Goal: Task Accomplishment & Management: Use online tool/utility

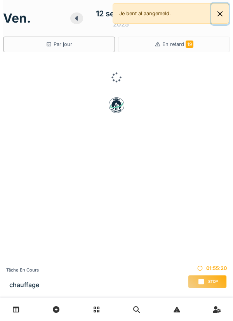
click at [213, 18] on button "Close" at bounding box center [221, 14] width 18 height 21
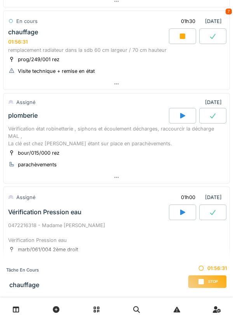
scroll to position [130, 0]
click at [191, 171] on div at bounding box center [117, 176] width 226 height 11
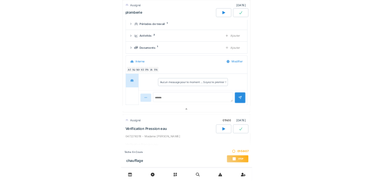
scroll to position [293, 0]
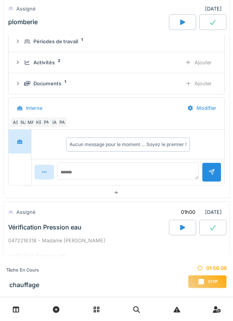
click at [172, 57] on div "Activités 2 Ajouter" at bounding box center [117, 62] width 204 height 14
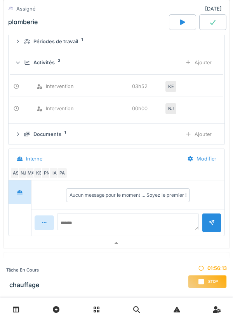
click at [174, 62] on div "Activités 2" at bounding box center [100, 62] width 152 height 7
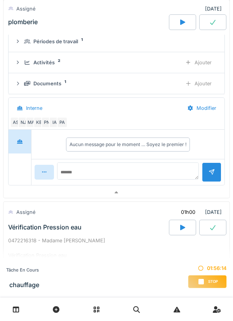
click at [179, 60] on div "Ajouter" at bounding box center [199, 62] width 40 height 14
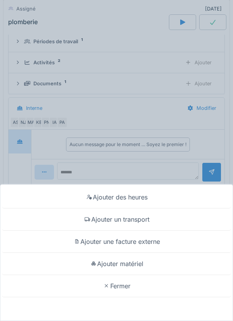
click at [172, 63] on div "Ajouter des heures Ajouter un transport Ajouter une facture externe Ajouter mat…" at bounding box center [116, 160] width 233 height 321
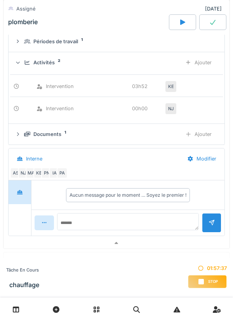
click at [195, 106] on div "Intervention 00h00 NJ" at bounding box center [116, 105] width 213 height 19
click at [174, 108] on div "NJ" at bounding box center [171, 108] width 11 height 11
click at [174, 85] on div "KE" at bounding box center [171, 86] width 11 height 11
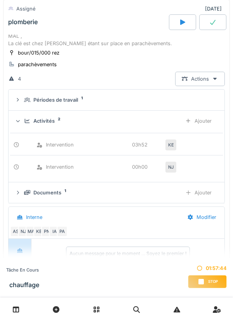
scroll to position [233, 0]
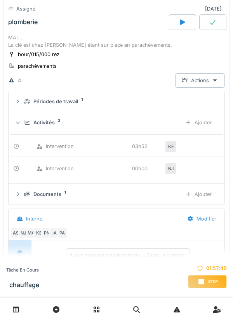
click at [173, 145] on div "KE" at bounding box center [171, 146] width 11 height 11
click at [165, 119] on div "Activités 2" at bounding box center [100, 122] width 152 height 7
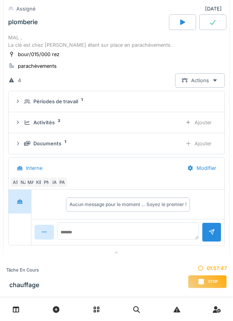
click at [179, 119] on div "Ajouter" at bounding box center [199, 122] width 40 height 14
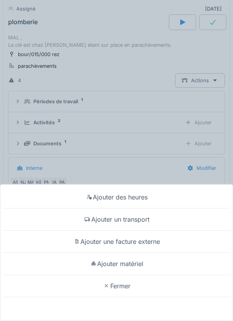
click at [173, 120] on div "Ajouter des heures Ajouter un transport Ajouter une facture externe Ajouter mat…" at bounding box center [116, 160] width 233 height 321
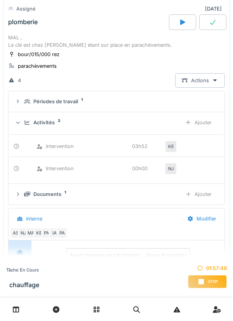
click at [160, 119] on div "Activités 2" at bounding box center [100, 122] width 152 height 7
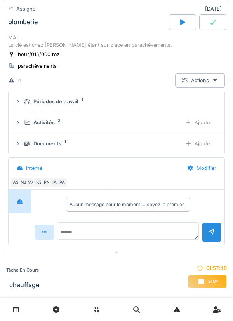
click at [160, 100] on div "Périodes de travail 1" at bounding box center [119, 101] width 191 height 7
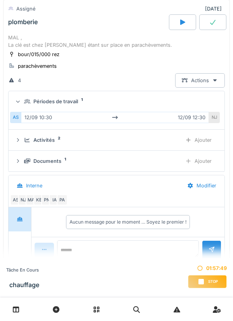
click at [165, 96] on summary "Périodes de travail 1" at bounding box center [117, 101] width 210 height 14
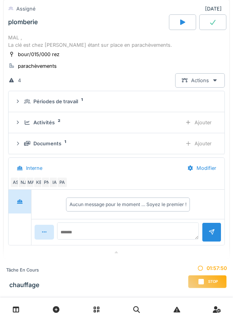
click at [172, 100] on div "Périodes de travail 1" at bounding box center [119, 101] width 191 height 7
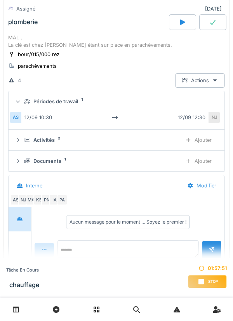
click at [169, 98] on div "Périodes de travail 1" at bounding box center [119, 101] width 191 height 7
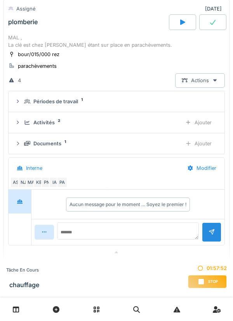
click at [158, 141] on div "Documents 1" at bounding box center [100, 143] width 152 height 7
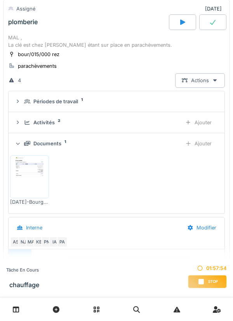
click at [159, 137] on div "Documents 1 Ajouter" at bounding box center [117, 143] width 204 height 14
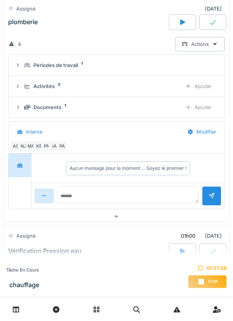
click at [164, 213] on div at bounding box center [117, 215] width 226 height 11
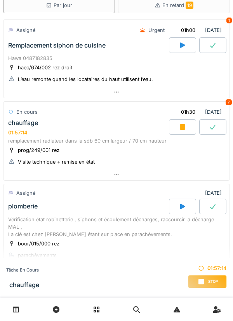
scroll to position [0, 0]
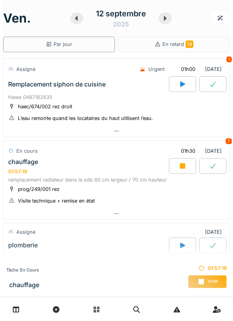
click at [143, 208] on div at bounding box center [117, 213] width 226 height 11
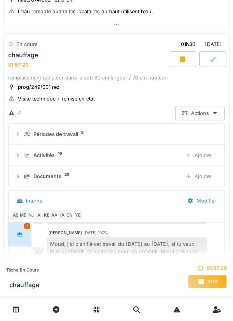
scroll to position [109, 0]
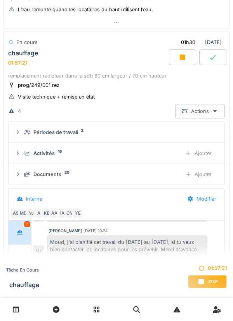
click at [142, 147] on div "Activités 16 Ajouter" at bounding box center [117, 153] width 204 height 14
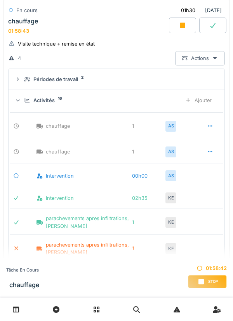
scroll to position [147, 0]
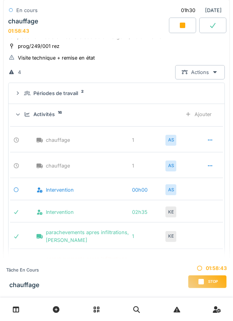
click at [148, 119] on div "Activités 16 Ajouter" at bounding box center [117, 114] width 204 height 14
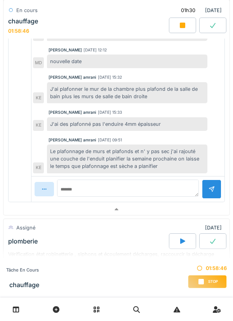
scroll to position [366, 0]
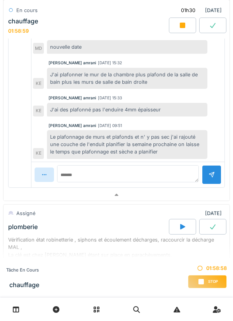
click at [195, 193] on div at bounding box center [117, 194] width 226 height 11
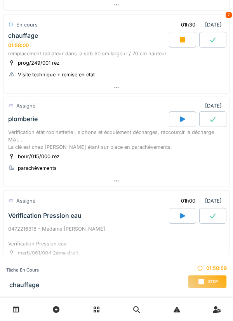
scroll to position [0, 0]
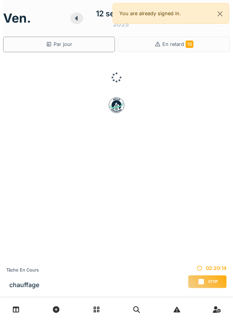
click at [211, 284] on div "Stop" at bounding box center [207, 281] width 39 height 13
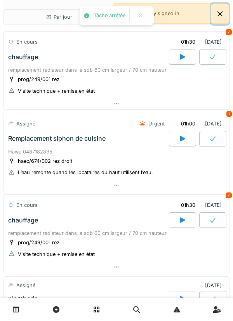
click at [226, 16] on button "Close" at bounding box center [221, 14] width 18 height 21
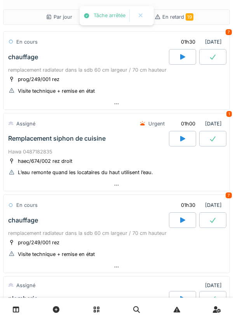
click at [141, 102] on div at bounding box center [117, 103] width 226 height 11
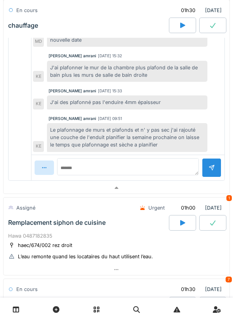
scroll to position [263, 0]
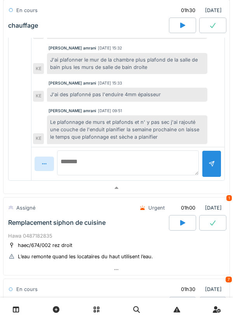
click at [170, 165] on textarea at bounding box center [128, 162] width 142 height 25
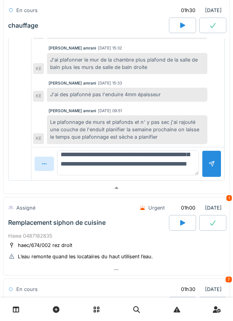
scroll to position [46, 0]
type textarea "**********"
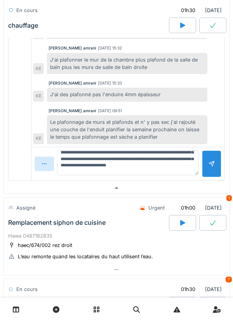
click at [212, 165] on div at bounding box center [212, 163] width 6 height 7
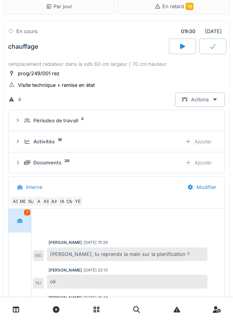
scroll to position [0, 0]
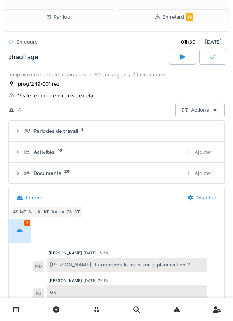
click at [197, 174] on div "Ajouter" at bounding box center [199, 173] width 40 height 14
click at [206, 156] on div "Ajouter" at bounding box center [199, 152] width 40 height 14
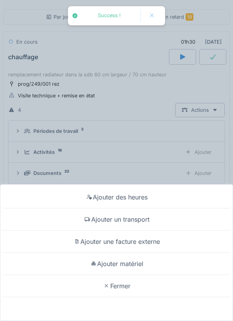
click at [143, 265] on div "Ajouter matériel" at bounding box center [117, 263] width 230 height 22
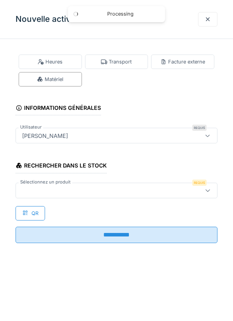
click at [163, 195] on div at bounding box center [117, 190] width 202 height 16
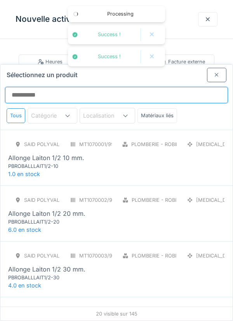
click at [207, 87] on input "Sélectionnez un produit" at bounding box center [116, 95] width 223 height 16
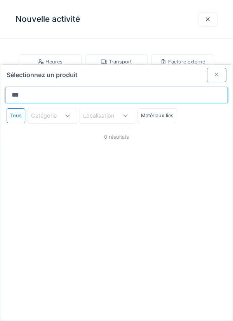
type input "****"
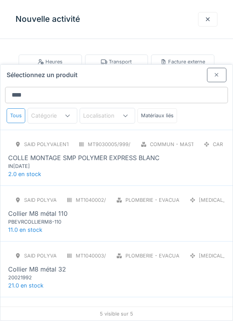
click at [158, 137] on div "SAID polyvalent RE MT9030005/999/012 Commun - Mastics CAR COLLE MONTAGE SMP POL…" at bounding box center [116, 153] width 217 height 33
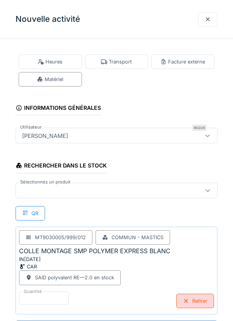
click at [155, 191] on div at bounding box center [104, 190] width 170 height 9
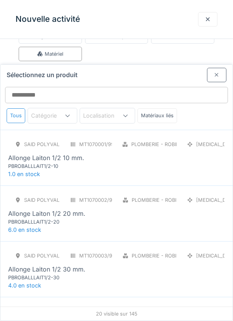
scroll to position [30, 0]
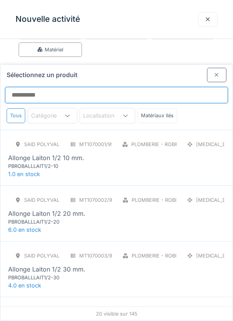
click at [162, 87] on input "Sélectionnez un produit" at bounding box center [116, 95] width 223 height 16
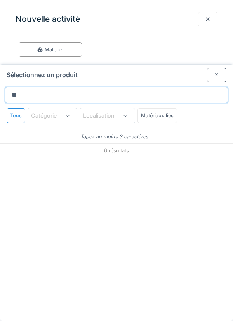
type input "*"
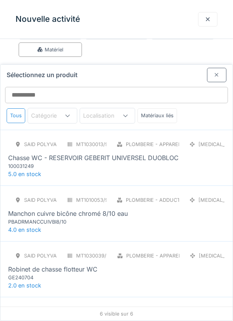
click at [212, 68] on div at bounding box center [216, 75] width 19 height 14
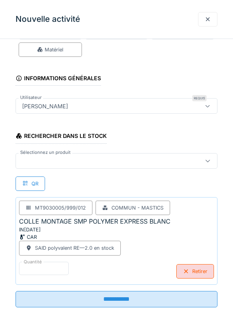
click at [158, 301] on input "**********" at bounding box center [117, 299] width 202 height 16
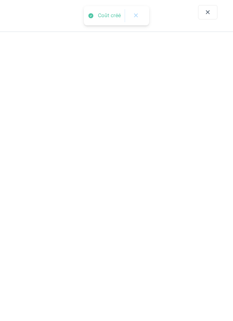
scroll to position [0, 0]
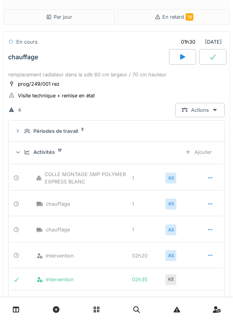
click at [211, 58] on icon at bounding box center [212, 56] width 5 height 5
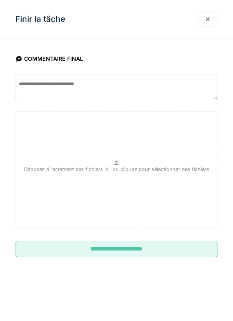
click at [186, 246] on input "**********" at bounding box center [117, 248] width 202 height 16
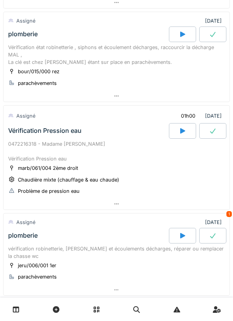
scroll to position [233, 0]
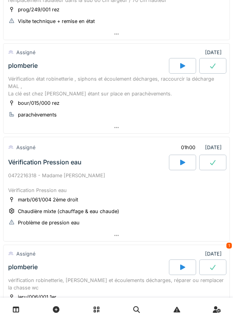
click at [188, 63] on div at bounding box center [182, 66] width 27 height 16
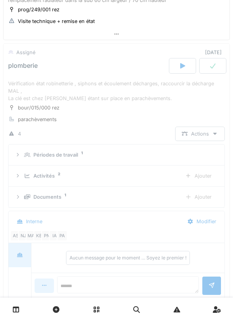
scroll to position [244, 0]
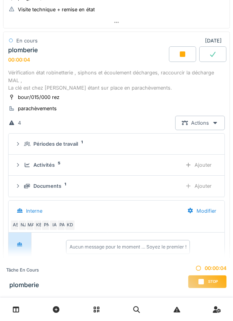
click at [207, 165] on div "Ajouter" at bounding box center [199, 165] width 40 height 14
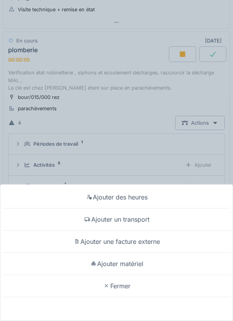
click at [148, 221] on div "Ajouter un transport" at bounding box center [117, 219] width 230 height 22
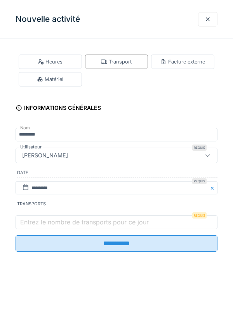
click at [112, 226] on label "Entrez le nombre de transports pour ce jour" at bounding box center [85, 221] width 132 height 9
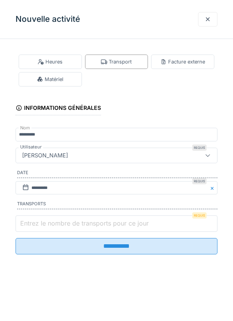
click at [112, 228] on input "Entrez le nombre de transports pour ce jour" at bounding box center [117, 223] width 202 height 16
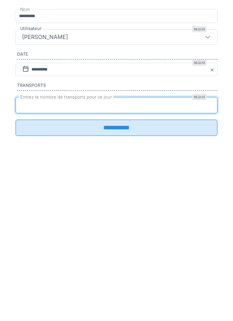
type input "*"
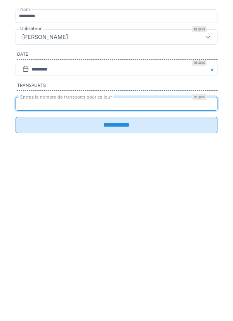
click at [110, 251] on input "**********" at bounding box center [117, 243] width 202 height 16
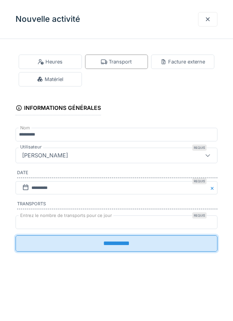
click at [61, 248] on div "**********" at bounding box center [116, 160] width 233 height 321
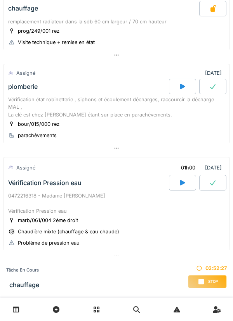
scroll to position [156, 0]
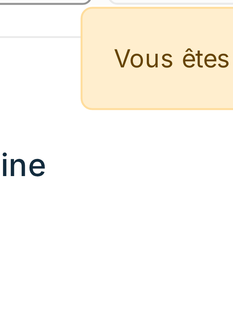
scroll to position [51, 0]
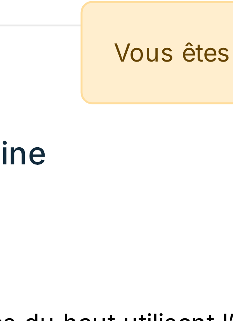
click at [143, 46] on div "Hawa 0487182835" at bounding box center [116, 46] width 217 height 7
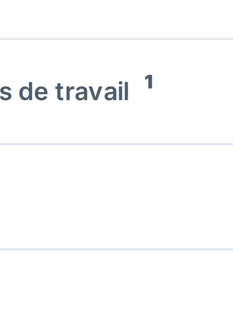
scroll to position [0, 0]
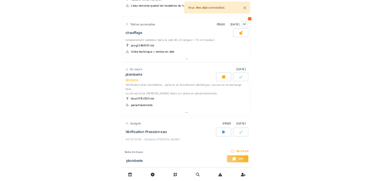
scroll to position [110, 0]
